Goal: Task Accomplishment & Management: Manage account settings

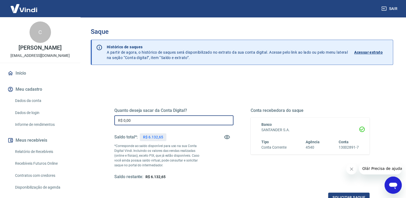
drag, startPoint x: 158, startPoint y: 115, endPoint x: 114, endPoint y: 114, distance: 44.1
click at [114, 114] on div "Quanto deseja sacar da Conta Digital? R$ 0,00 ​ Saldo total*: R$ 6.132,65 *Corr…" at bounding box center [242, 146] width 268 height 125
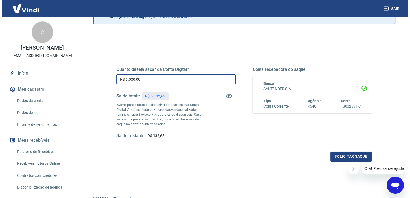
scroll to position [67, 0]
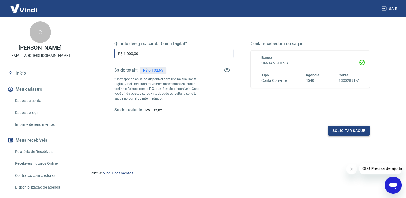
type input "R$ 6.000,00"
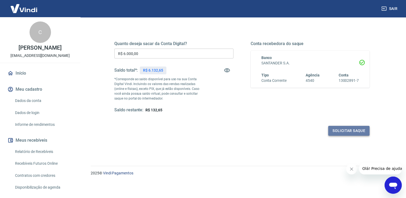
click at [353, 132] on button "Solicitar saque" at bounding box center [348, 131] width 41 height 10
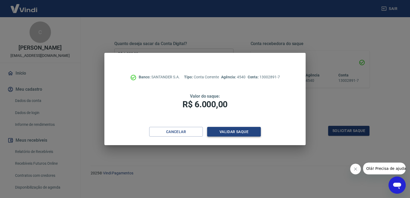
click at [248, 133] on button "Validar saque" at bounding box center [234, 132] width 54 height 10
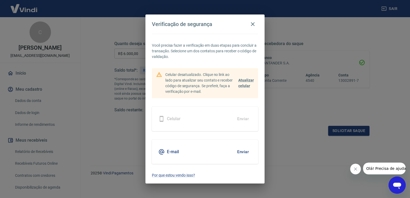
click at [246, 152] on button "Enviar" at bounding box center [242, 151] width 17 height 11
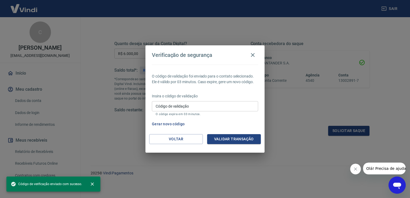
click at [204, 106] on input "Código de validação" at bounding box center [205, 106] width 106 height 10
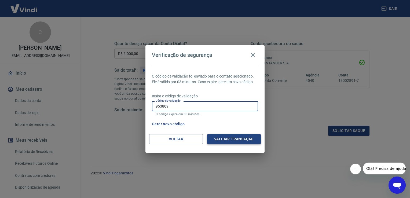
type input "953809"
click at [255, 139] on button "Validar transação" at bounding box center [234, 139] width 54 height 10
